Goal: Check status: Check status

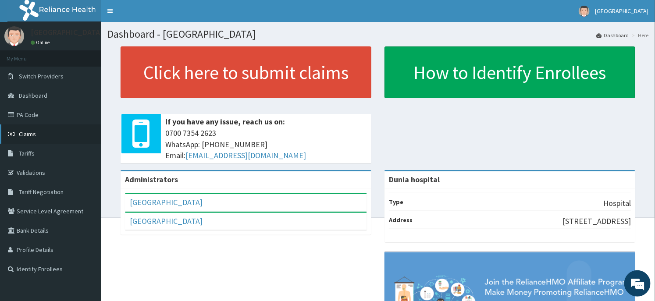
click at [34, 132] on span "Claims" at bounding box center [27, 134] width 17 height 8
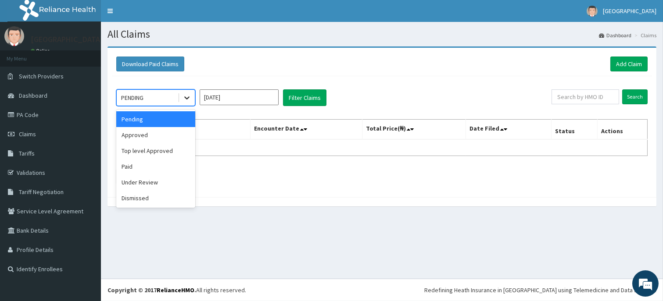
click at [187, 93] on icon at bounding box center [186, 97] width 9 height 9
click at [156, 178] on div "Under Review" at bounding box center [155, 183] width 79 height 16
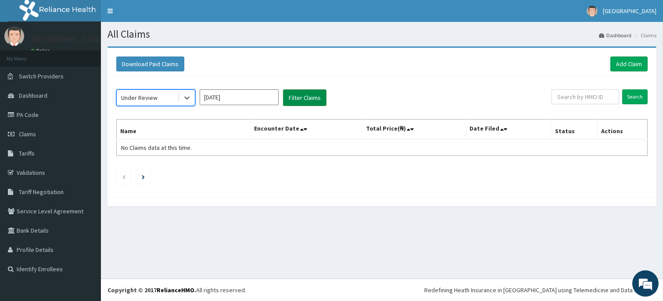
click at [304, 98] on button "Filter Claims" at bounding box center [304, 97] width 43 height 17
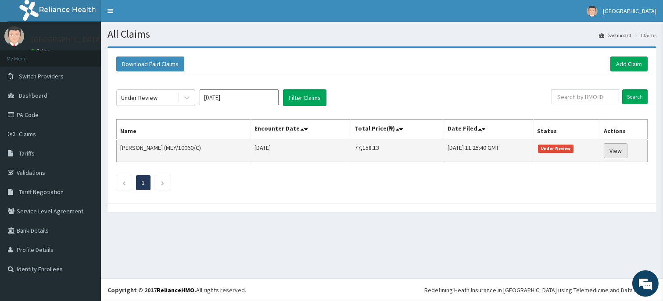
click at [623, 151] on link "View" at bounding box center [616, 150] width 24 height 15
